Goal: Information Seeking & Learning: Learn about a topic

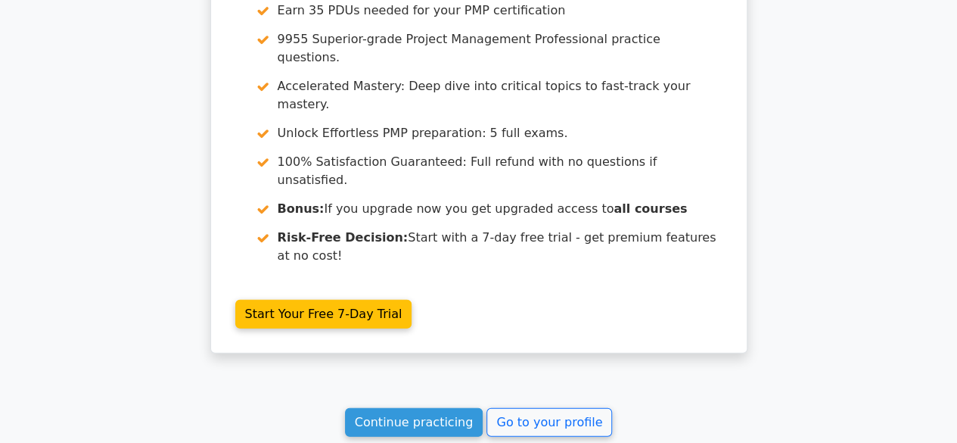
scroll to position [1848, 0]
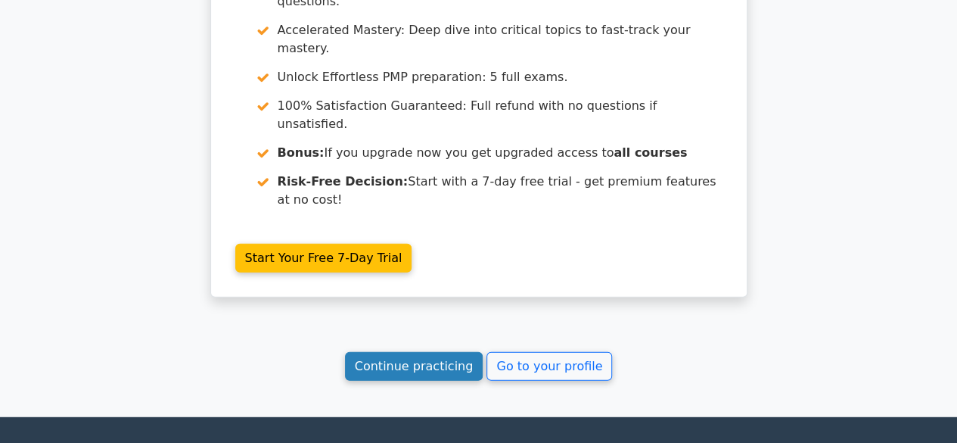
click at [418, 352] on link "Continue practicing" at bounding box center [414, 366] width 138 height 29
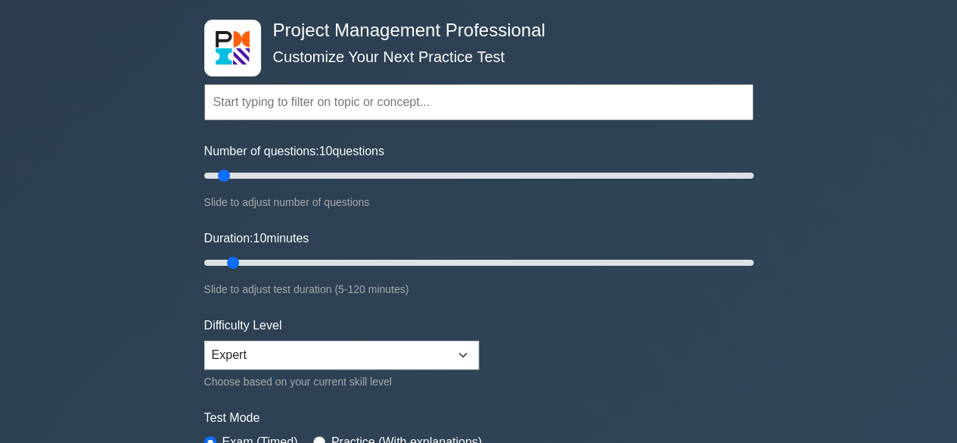
scroll to position [151, 0]
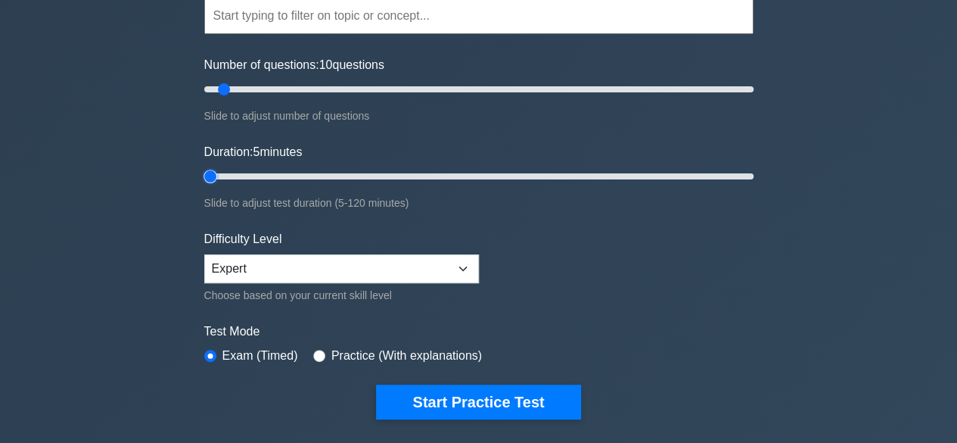
drag, startPoint x: 234, startPoint y: 172, endPoint x: 214, endPoint y: 174, distance: 19.8
type input "5"
click at [214, 174] on input "Duration: 5 minutes" at bounding box center [478, 176] width 549 height 18
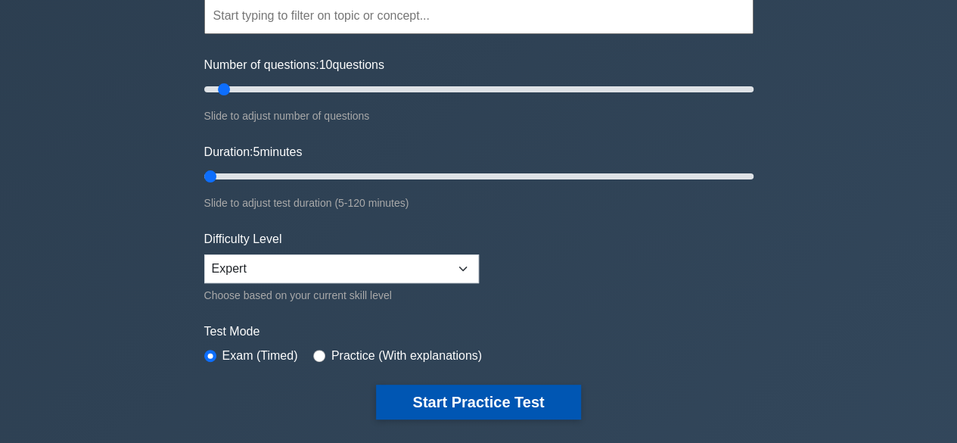
click at [459, 398] on button "Start Practice Test" at bounding box center [478, 401] width 204 height 35
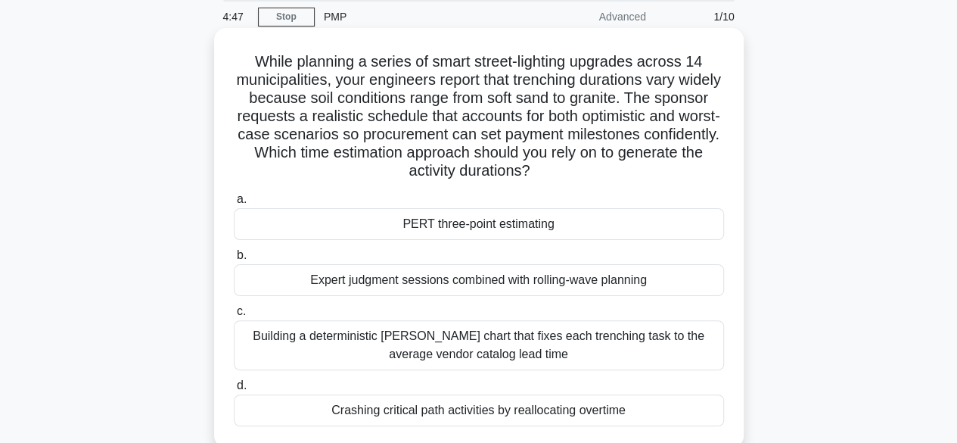
scroll to position [76, 0]
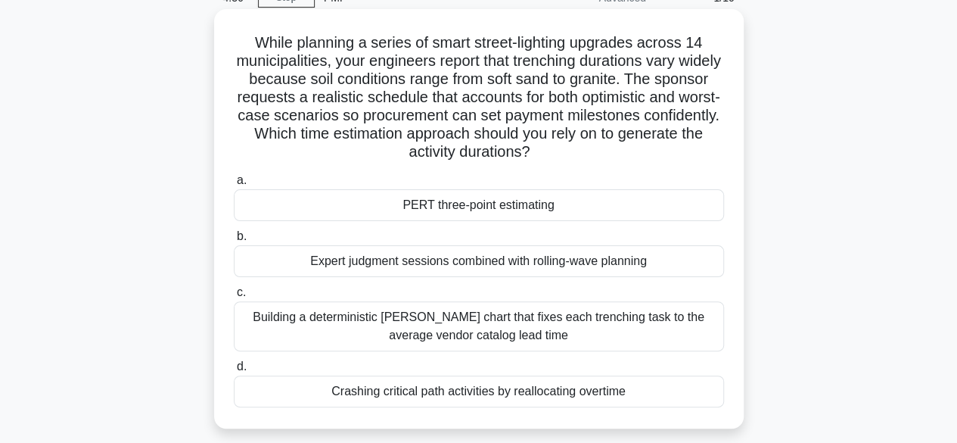
click at [487, 203] on div "PERT three-point estimating" at bounding box center [479, 205] width 490 height 32
click at [234, 185] on input "a. PERT three-point estimating" at bounding box center [234, 181] width 0 height 10
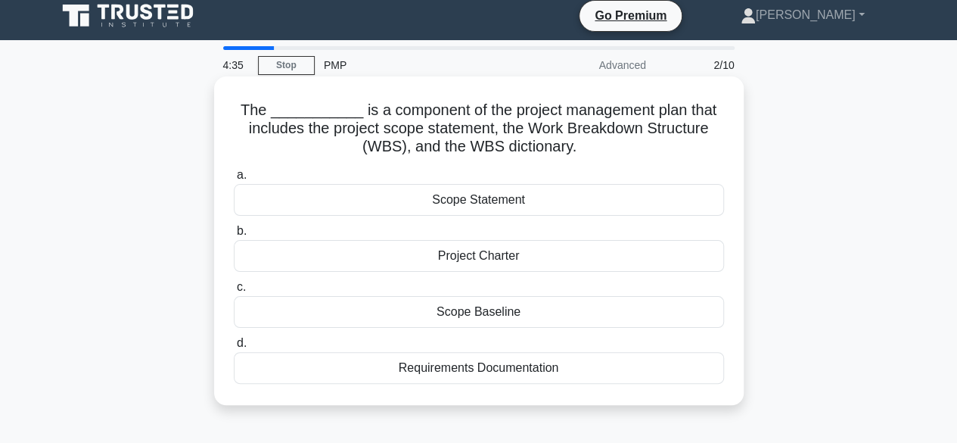
scroll to position [0, 0]
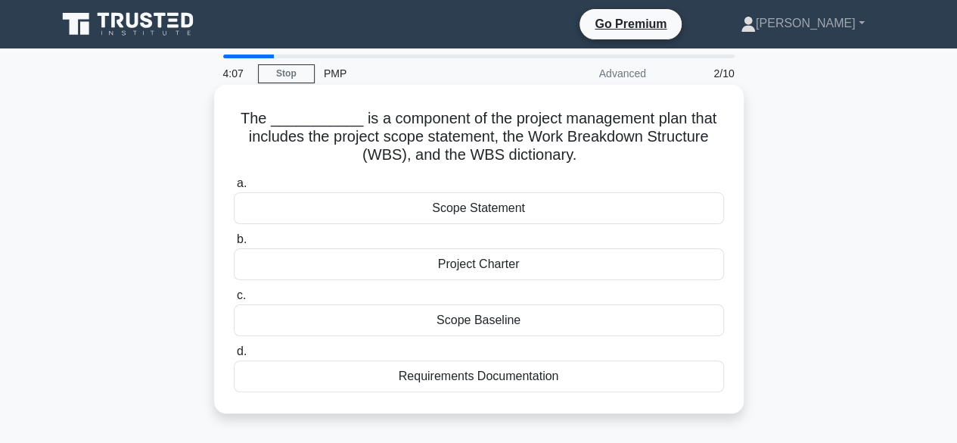
click at [486, 207] on div "Scope Statement" at bounding box center [479, 208] width 490 height 32
click at [234, 188] on input "a. Scope Statement" at bounding box center [234, 184] width 0 height 10
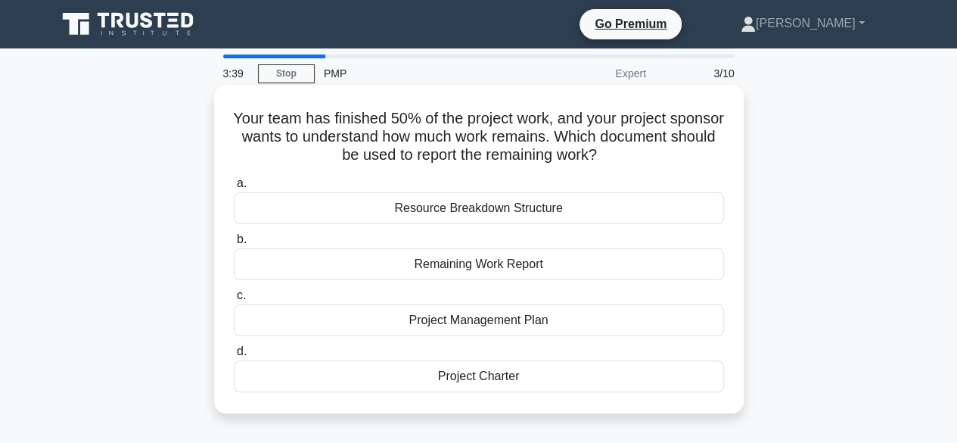
click at [486, 266] on div "Remaining Work Report" at bounding box center [479, 264] width 490 height 32
click at [234, 244] on input "b. Remaining Work Report" at bounding box center [234, 240] width 0 height 10
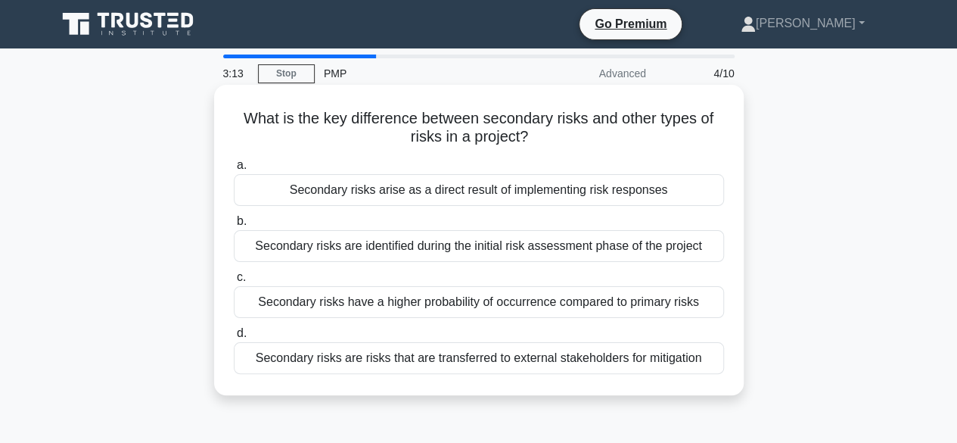
click at [443, 192] on div "Secondary risks arise as a direct result of implementing risk responses" at bounding box center [479, 190] width 490 height 32
click at [234, 170] on input "a. Secondary risks arise as a direct result of implementing risk responses" at bounding box center [234, 165] width 0 height 10
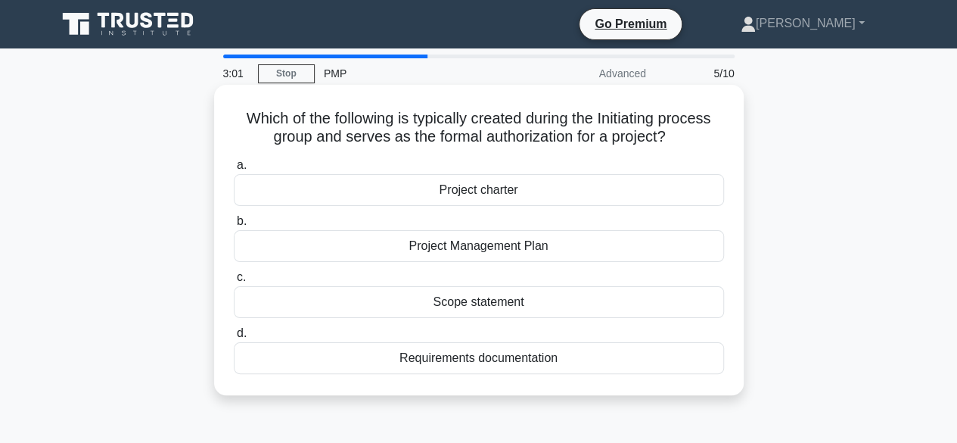
click at [468, 189] on div "Project charter" at bounding box center [479, 190] width 490 height 32
click at [234, 170] on input "a. Project charter" at bounding box center [234, 165] width 0 height 10
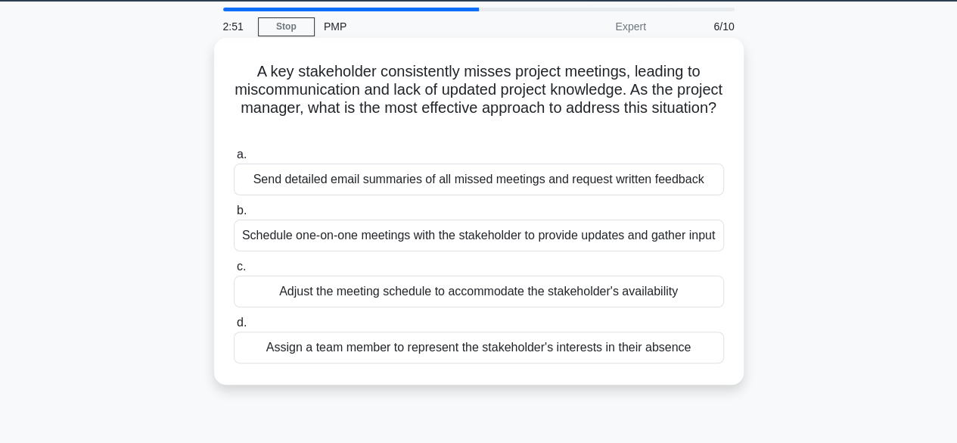
scroll to position [76, 0]
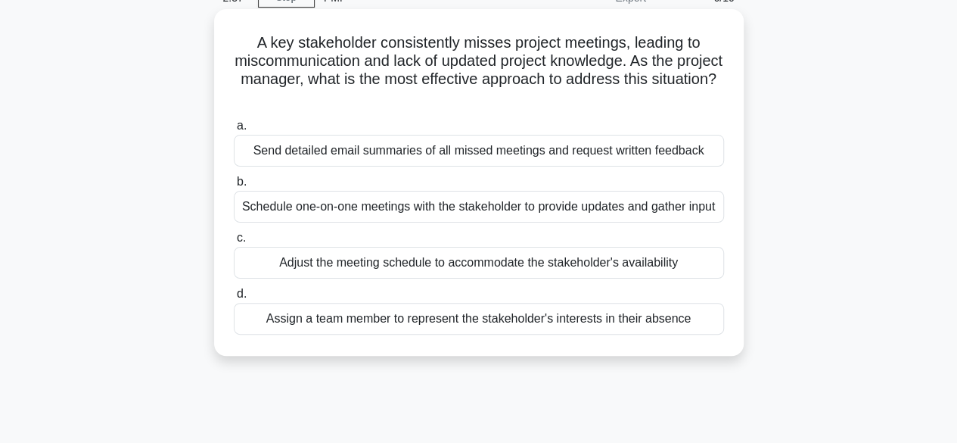
click at [434, 204] on div "Schedule one-on-one meetings with the stakeholder to provide updates and gather…" at bounding box center [479, 207] width 490 height 32
click at [234, 187] on input "b. Schedule one-on-one meetings with the stakeholder to provide updates and gat…" at bounding box center [234, 182] width 0 height 10
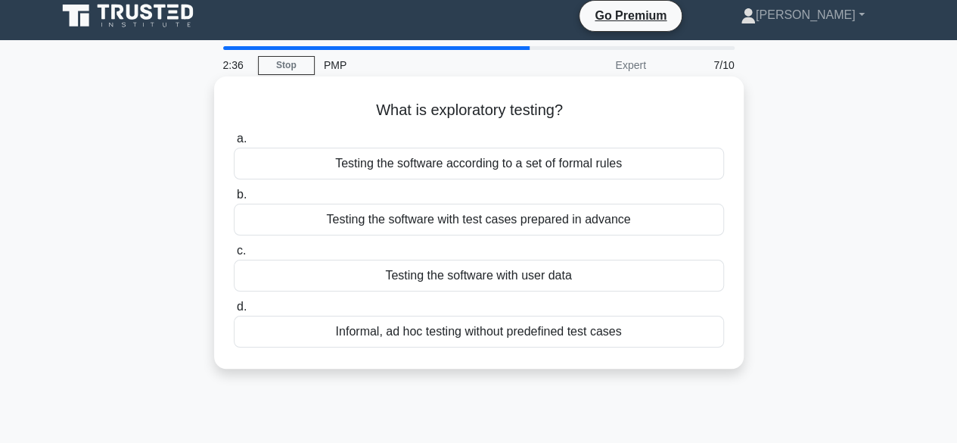
scroll to position [0, 0]
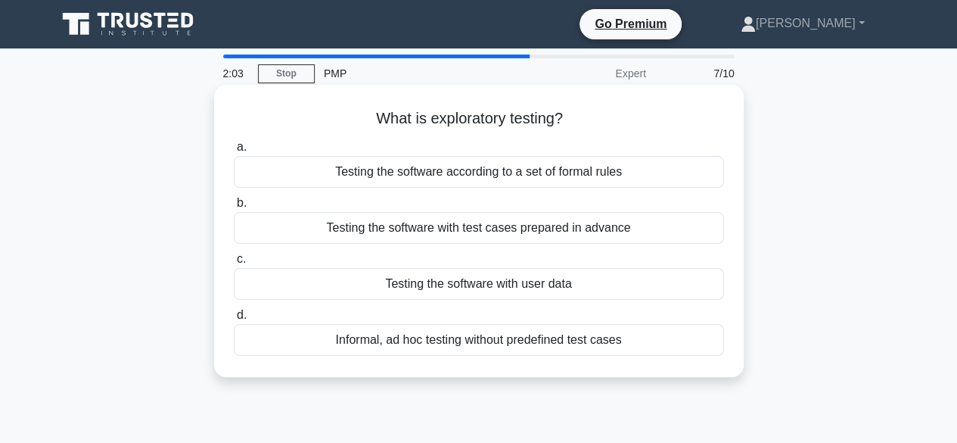
click at [520, 335] on div "Informal, ad hoc testing without predefined test cases" at bounding box center [479, 340] width 490 height 32
click at [234, 320] on input "d. Informal, ad hoc testing without predefined test cases" at bounding box center [234, 315] width 0 height 10
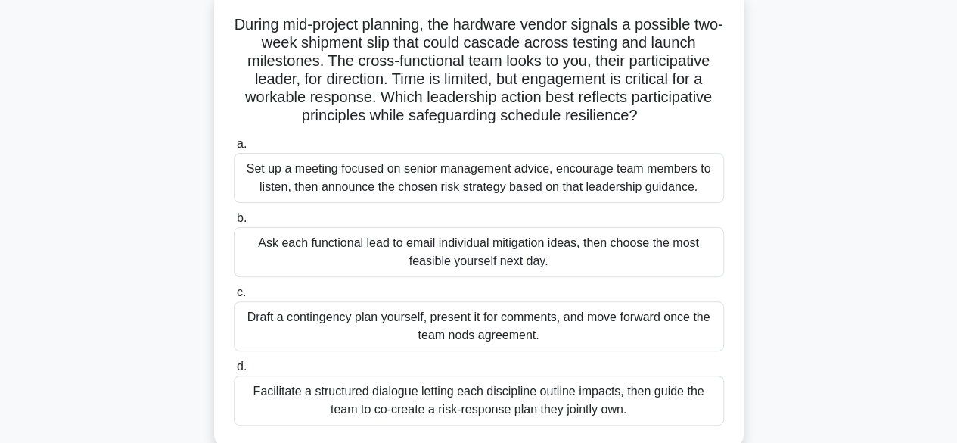
scroll to position [76, 0]
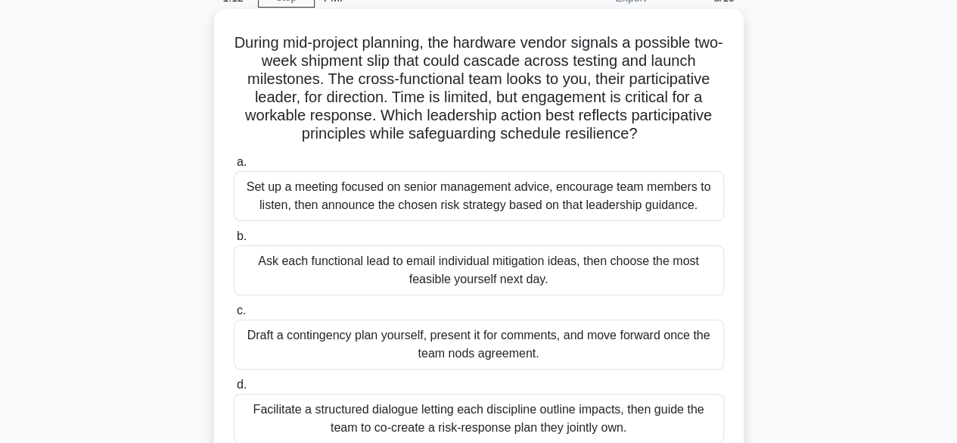
click at [395, 409] on div "Facilitate a structured dialogue letting each discipline outline impacts, then …" at bounding box center [479, 419] width 490 height 50
click at [234, 390] on input "d. Facilitate a structured dialogue letting each discipline outline impacts, th…" at bounding box center [234, 385] width 0 height 10
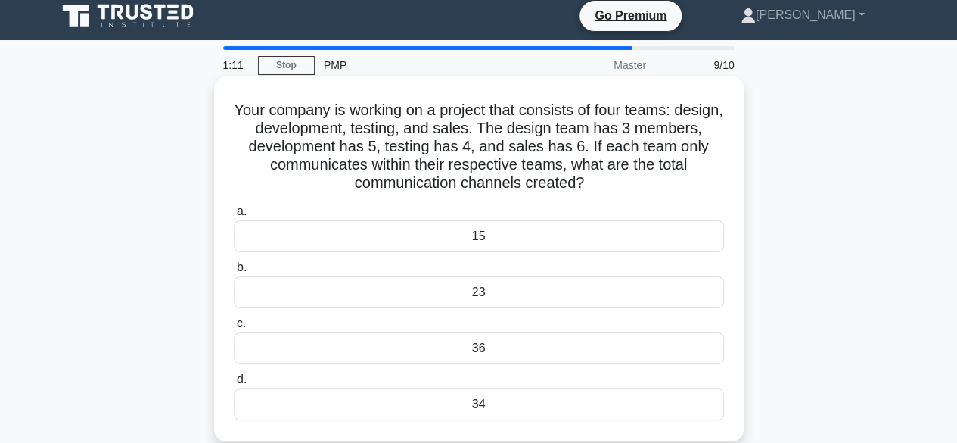
scroll to position [0, 0]
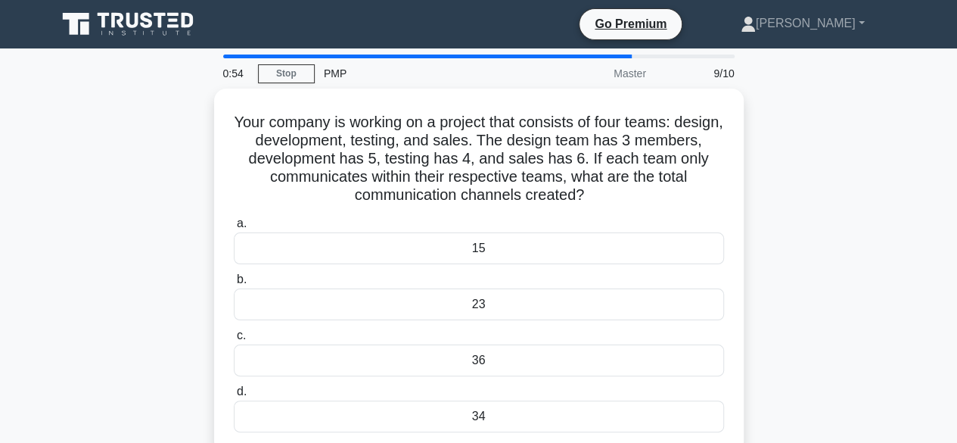
click at [76, 272] on div "Your company is working on a project that consists of four teams: design, devel…" at bounding box center [479, 280] width 863 height 383
